Goal: Task Accomplishment & Management: Manage account settings

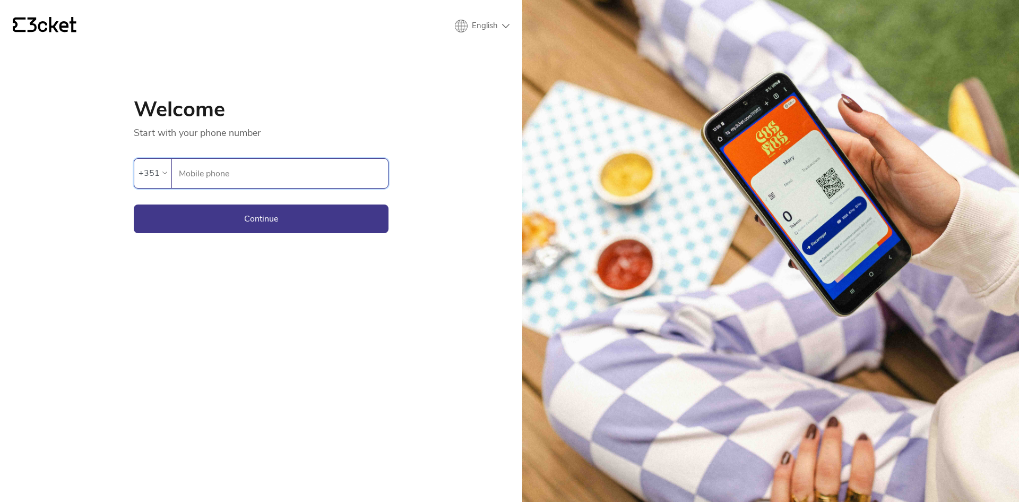
select select "en"
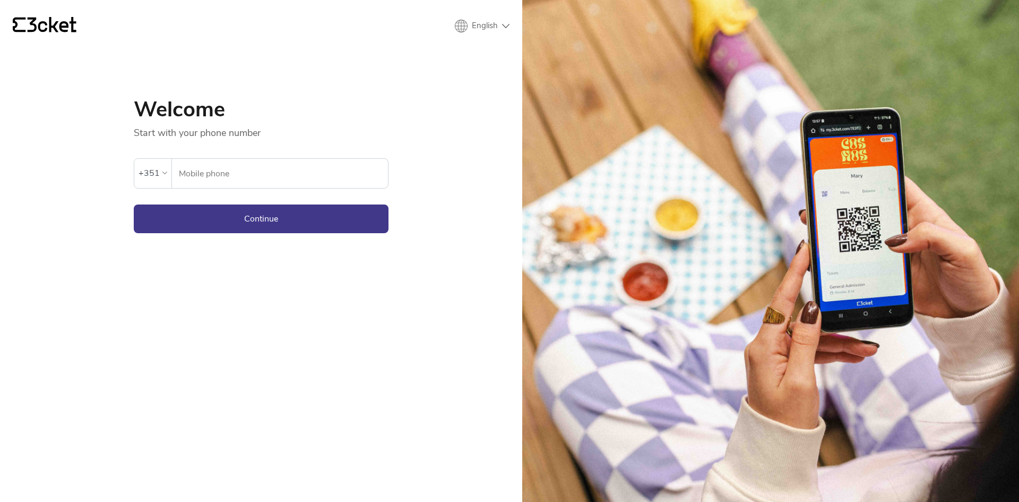
click at [255, 176] on input "Mobile phone" at bounding box center [283, 173] width 210 height 29
type input "928033386"
click at [245, 212] on button "Continue" at bounding box center [261, 218] width 255 height 29
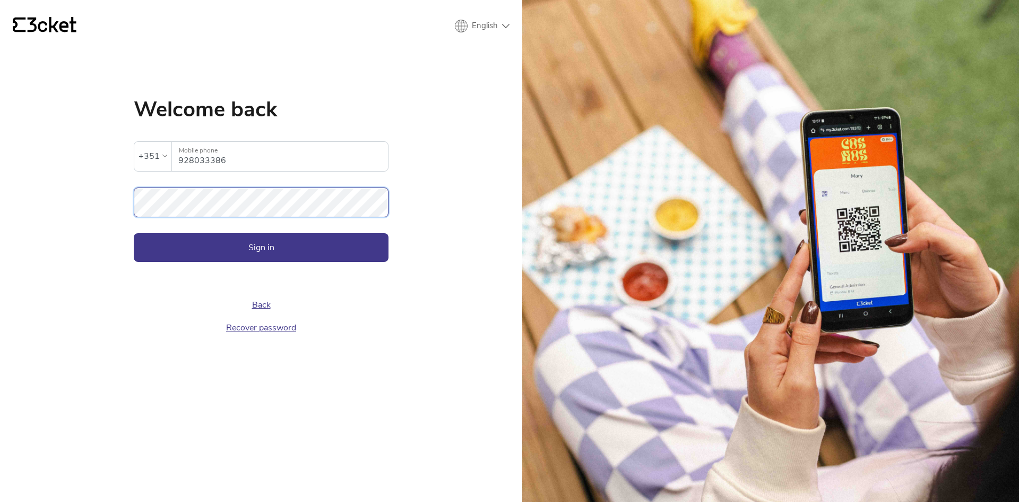
click at [134, 233] on button "Sign in" at bounding box center [261, 247] width 255 height 29
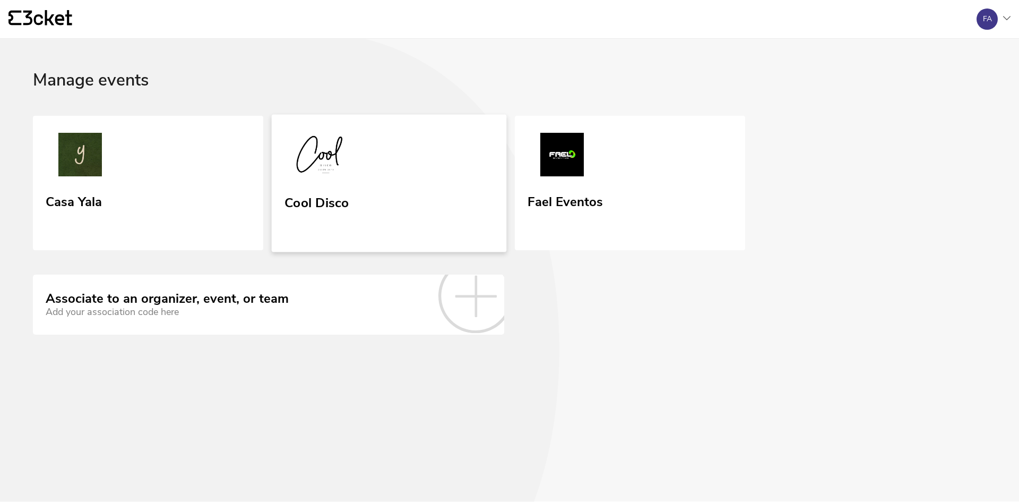
click at [399, 198] on link "Cool Disco" at bounding box center [389, 182] width 235 height 137
